Goal: Check status

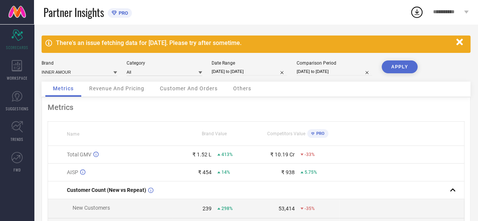
click at [461, 42] on icon "button" at bounding box center [459, 42] width 6 height 6
